Goal: Task Accomplishment & Management: Manage account settings

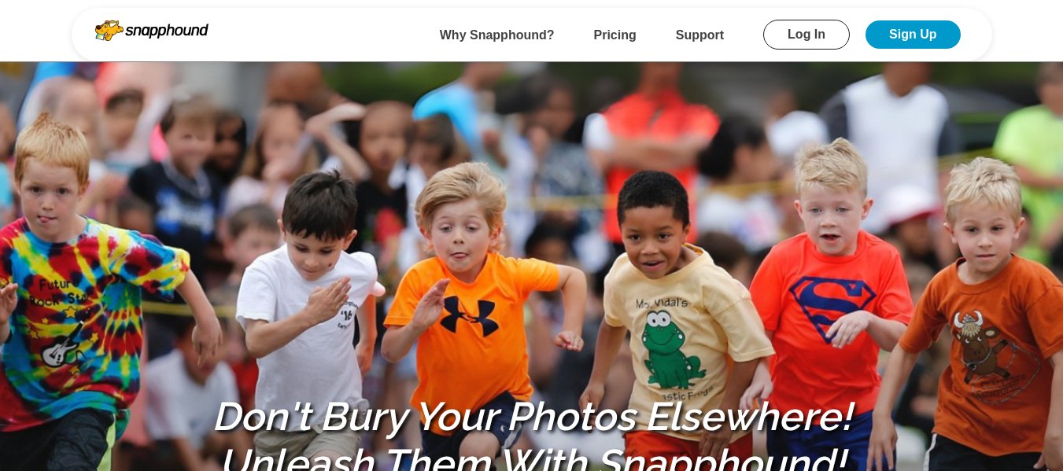
click at [790, 27] on link "Log In" at bounding box center [806, 35] width 87 height 30
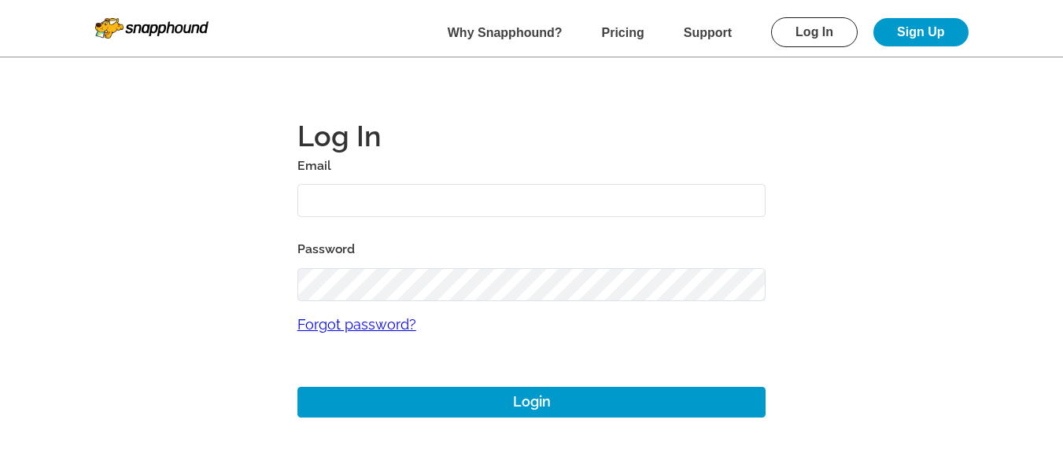
click at [411, 198] on input "text" at bounding box center [531, 201] width 469 height 34
type input "mikezarrilli14@yahoo.com"
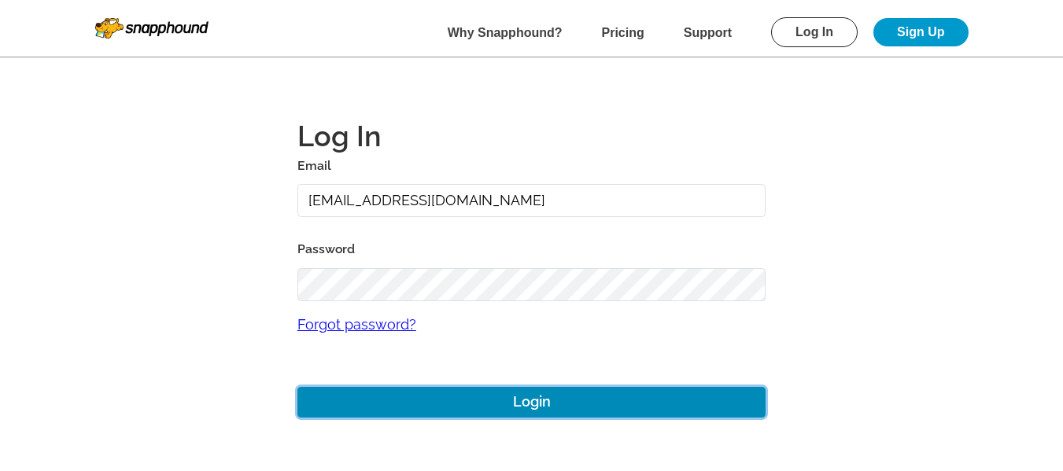
click at [441, 397] on button "Login" at bounding box center [531, 402] width 469 height 31
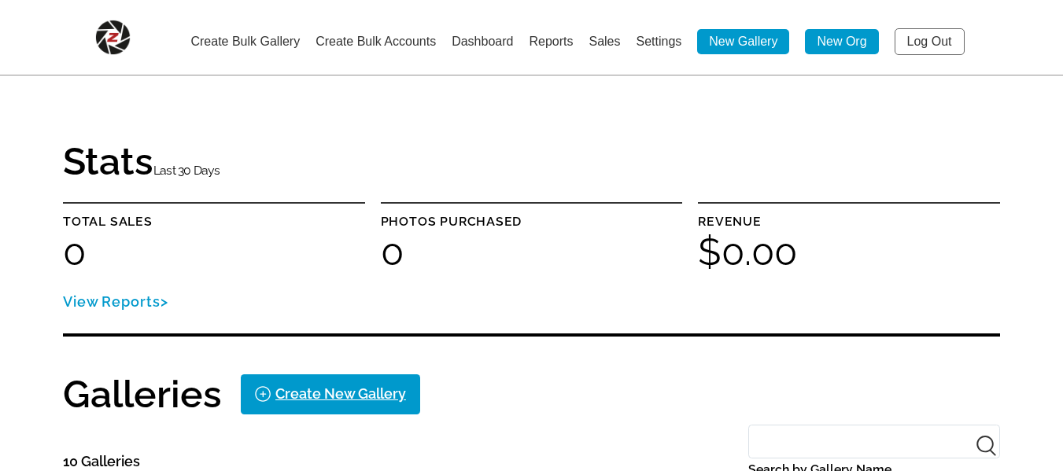
click at [958, 39] on link "Log Out" at bounding box center [930, 41] width 70 height 27
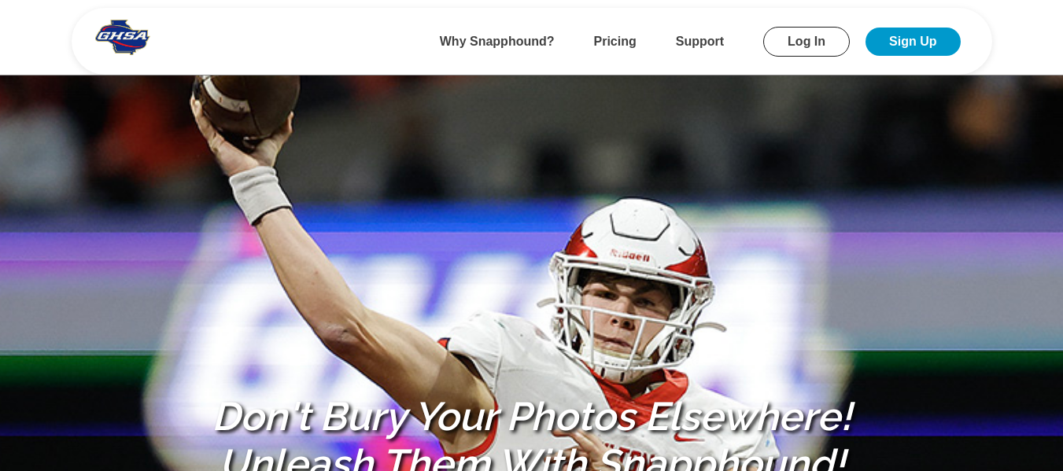
click at [811, 42] on link "Log In" at bounding box center [806, 42] width 87 height 30
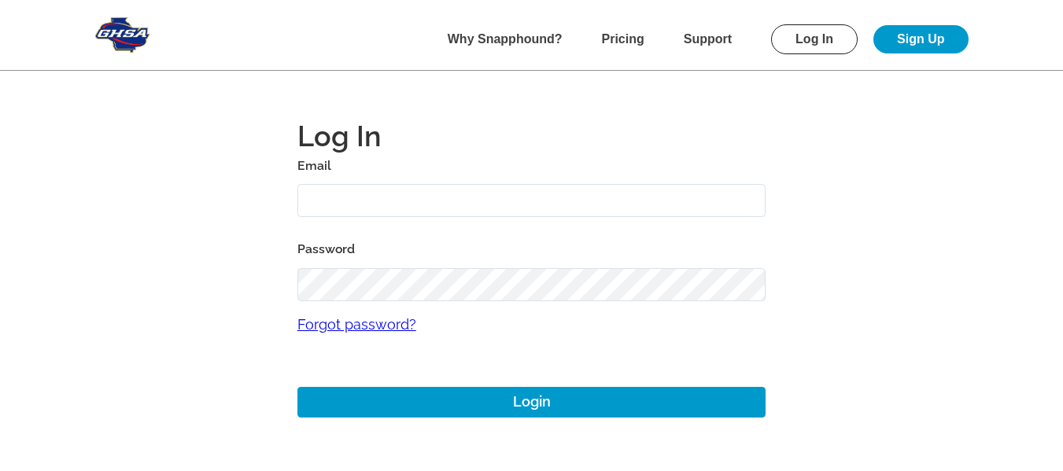
click at [475, 209] on input "text" at bounding box center [531, 201] width 469 height 34
type input "[EMAIL_ADDRESS][DOMAIN_NAME]"
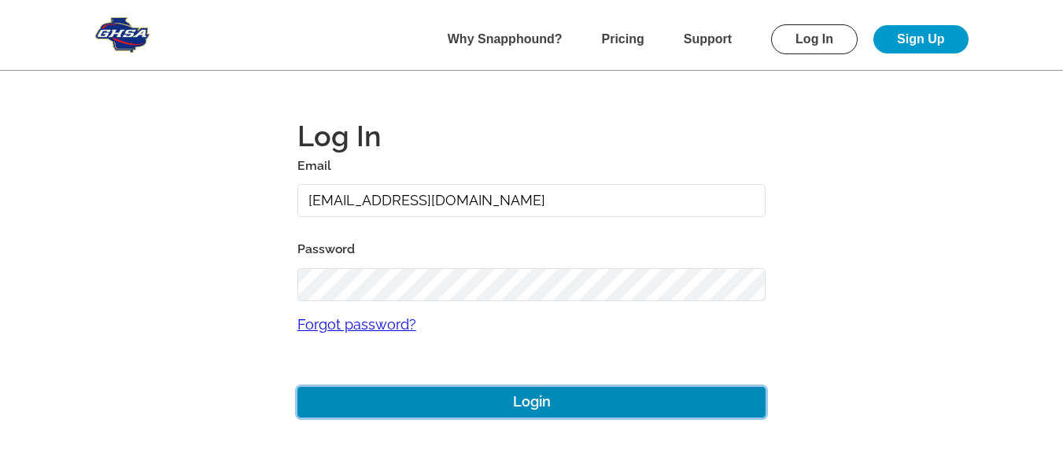
click at [451, 402] on button "Login" at bounding box center [531, 402] width 469 height 31
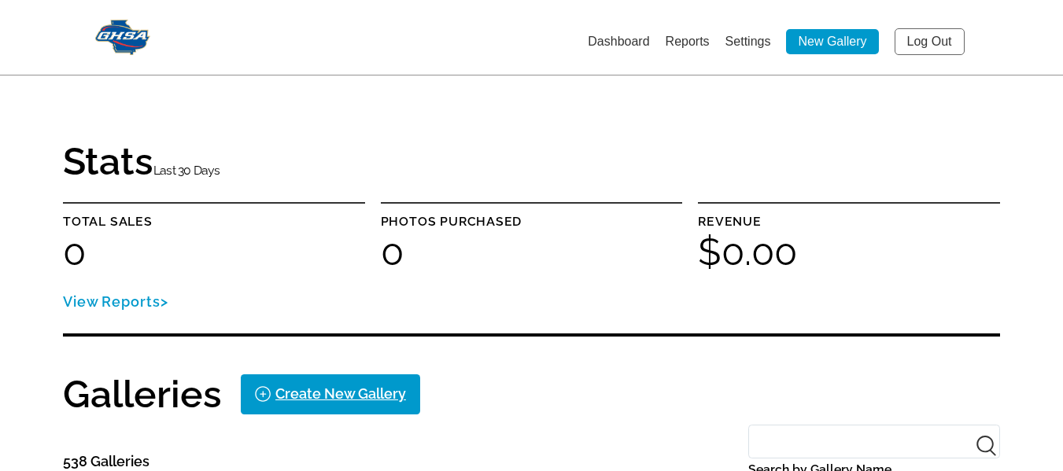
click at [934, 35] on link "Log Out" at bounding box center [930, 41] width 70 height 27
